Goal: Task Accomplishment & Management: Use online tool/utility

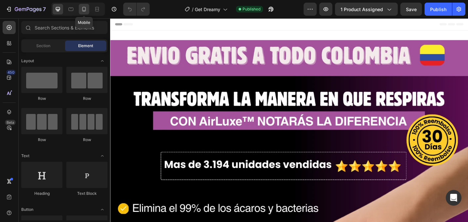
click at [89, 11] on div at bounding box center [84, 9] width 10 height 10
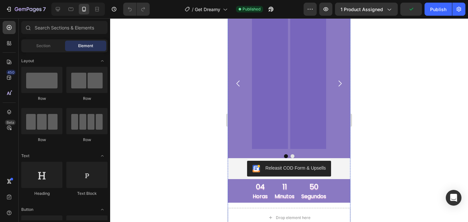
scroll to position [822, 0]
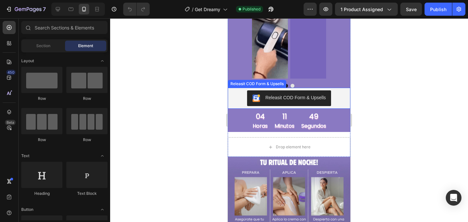
click at [245, 90] on div "Releasit COD Form & Upsells" at bounding box center [289, 98] width 117 height 16
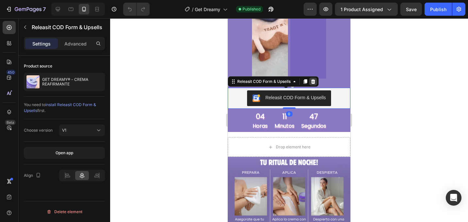
click at [314, 80] on icon at bounding box center [313, 81] width 4 height 5
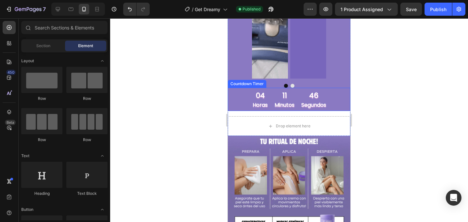
click at [288, 99] on div "11" at bounding box center [285, 95] width 20 height 9
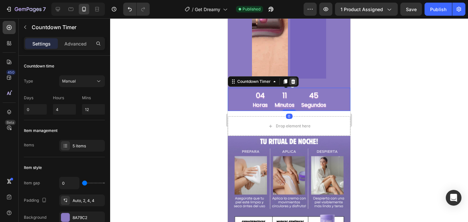
click at [297, 82] on div at bounding box center [294, 82] width 8 height 8
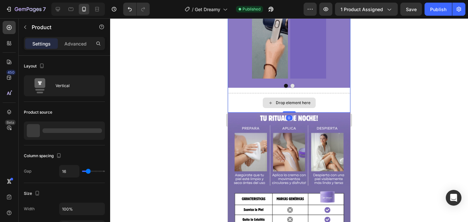
click at [320, 93] on div "Drop element here" at bounding box center [289, 103] width 123 height 20
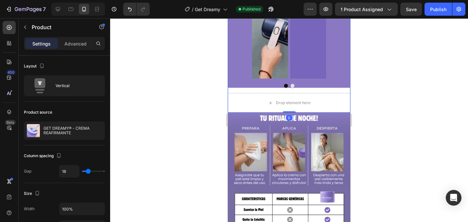
click at [326, 90] on div "Image Image [GEOGRAPHIC_DATA] Drop element here Product 0" at bounding box center [289, 28] width 123 height 168
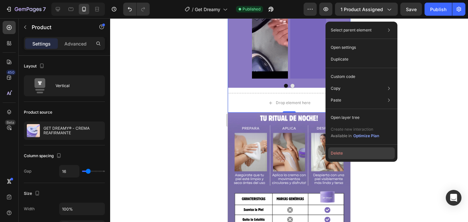
click at [343, 155] on button "Delete" at bounding box center [361, 153] width 67 height 12
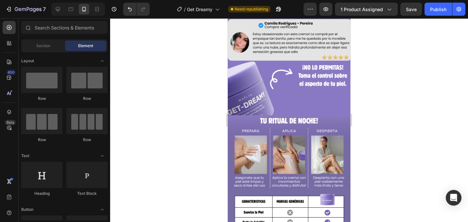
scroll to position [649, 0]
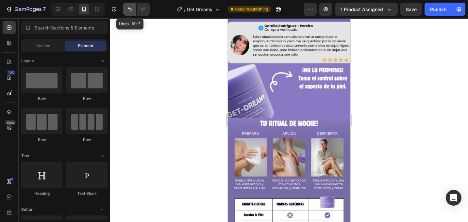
click at [128, 11] on icon "Undo/Redo" at bounding box center [130, 9] width 7 height 7
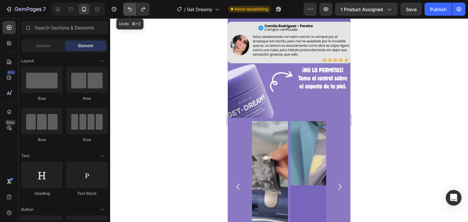
click at [128, 11] on icon "Undo/Redo" at bounding box center [130, 9] width 7 height 7
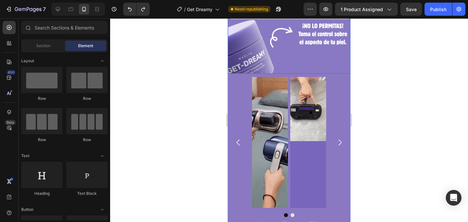
scroll to position [804, 0]
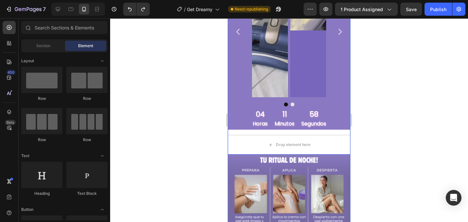
click at [245, 132] on div "Image Image Carousel 04 horas 11 minutos 58 segundos Countdown Timer Drop eleme…" at bounding box center [289, 58] width 123 height 191
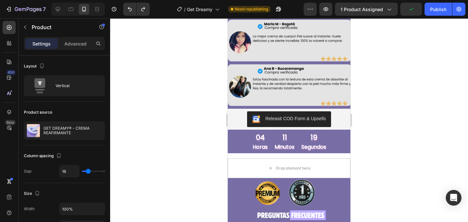
scroll to position [1286, 0]
click at [244, 125] on div "Countdown Timer" at bounding box center [247, 125] width 36 height 6
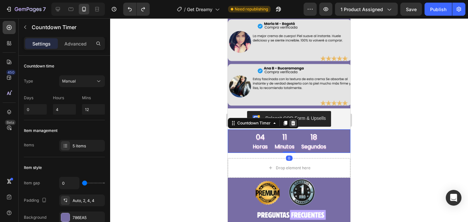
click at [293, 124] on icon at bounding box center [293, 122] width 5 height 5
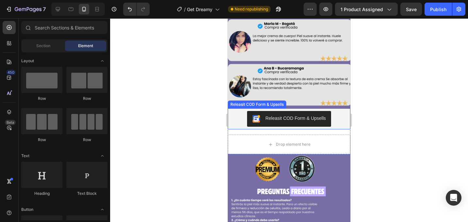
click at [243, 118] on div "Releasit COD Form & Upsells" at bounding box center [289, 119] width 117 height 16
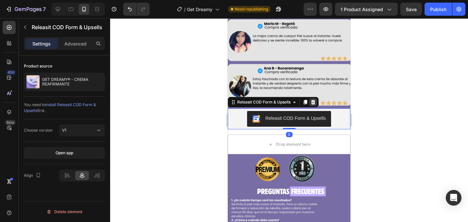
click at [311, 101] on icon at bounding box center [313, 101] width 5 height 5
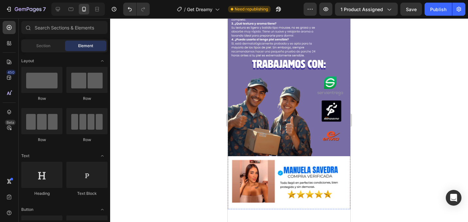
scroll to position [1495, 0]
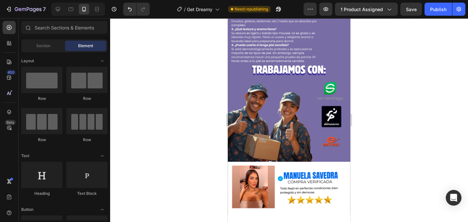
click at [129, 2] on div "7 / Get Dreamy Need republishing Preview 1 product assigned Save Publish" at bounding box center [234, 9] width 468 height 19
click at [130, 8] on icon "Undo/Redo" at bounding box center [130, 9] width 7 height 7
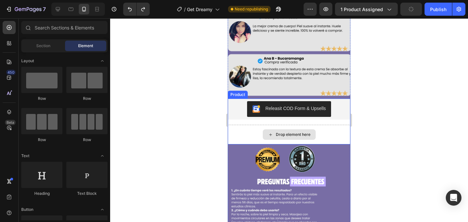
scroll to position [1282, 0]
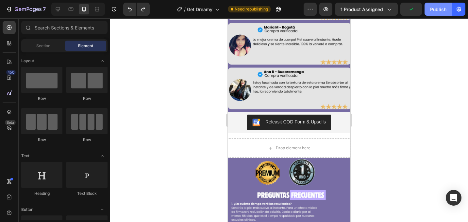
click at [435, 10] on div "Publish" at bounding box center [439, 9] width 16 height 7
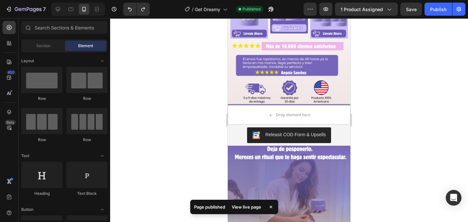
scroll to position [320, 0]
